Goal: Navigation & Orientation: Find specific page/section

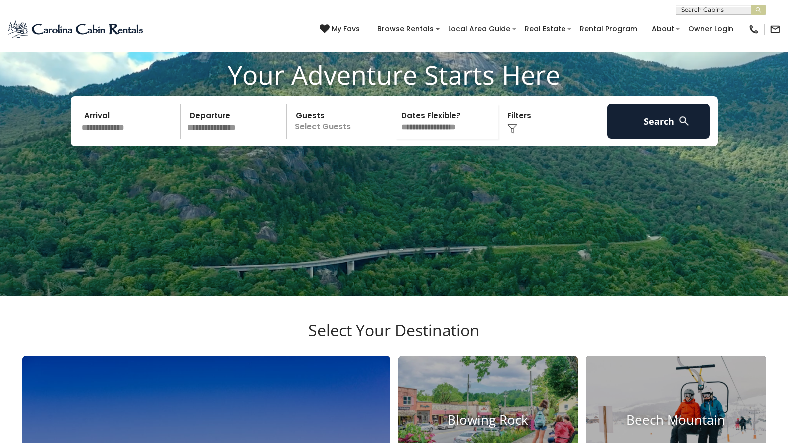
scroll to position [102, 0]
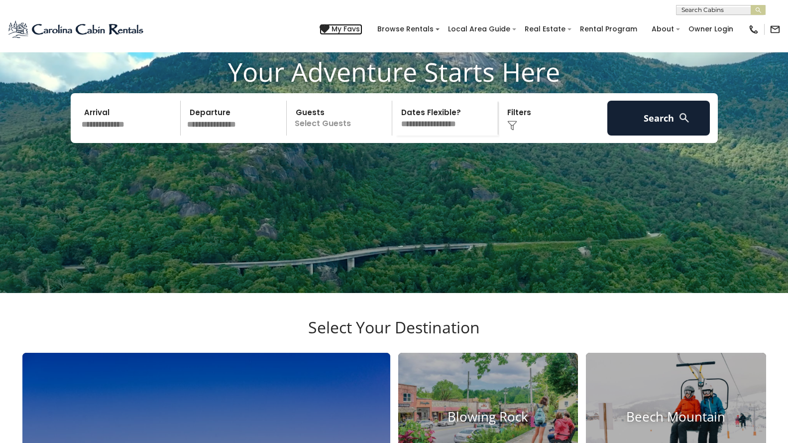
click at [328, 25] on icon at bounding box center [325, 29] width 10 height 10
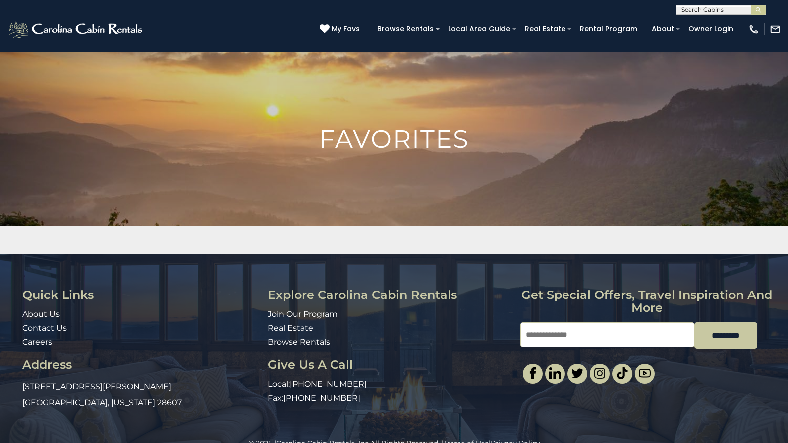
scroll to position [0, 12]
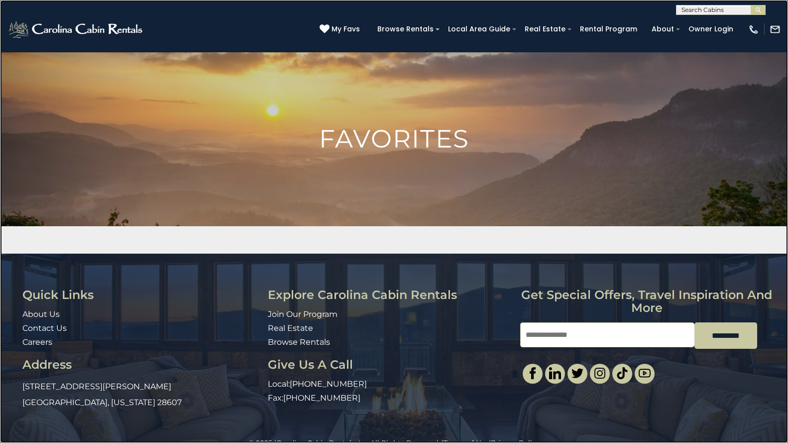
click at [111, 17] on link at bounding box center [394, 221] width 788 height 443
